Goal: Register for event/course

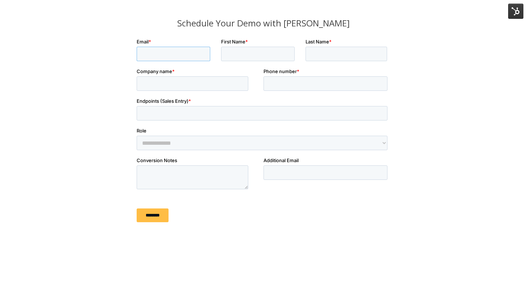
click at [169, 57] on input "Email *" at bounding box center [174, 54] width 74 height 14
type input "********"
